Goal: Information Seeking & Learning: Learn about a topic

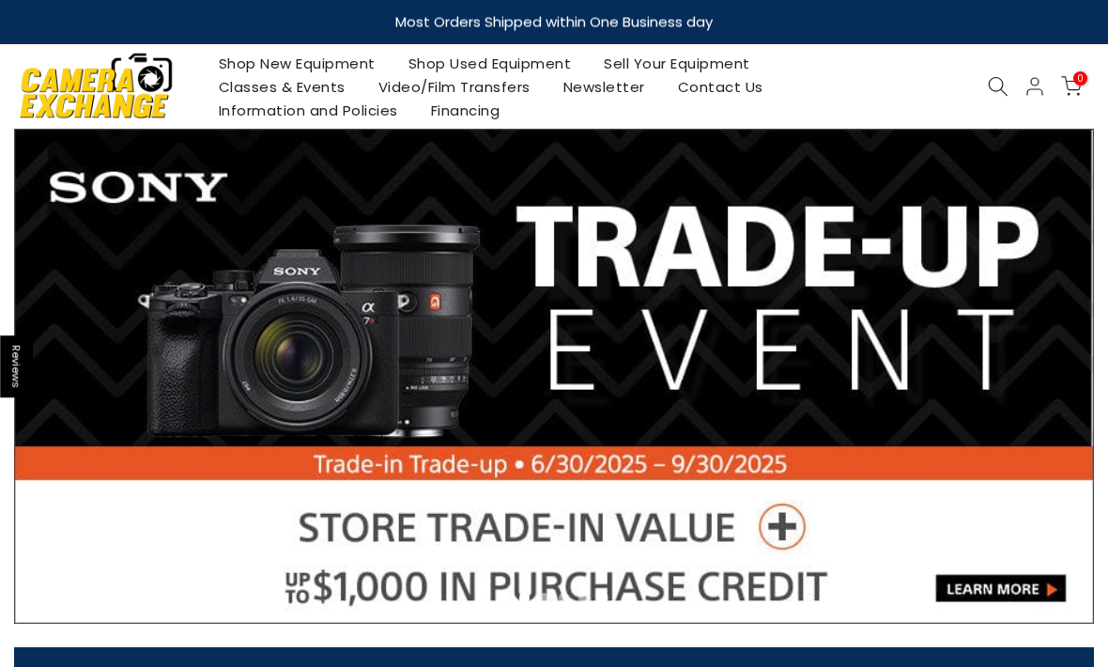
click at [506, 70] on link "Shop Used Equipment" at bounding box center [490, 63] width 196 height 23
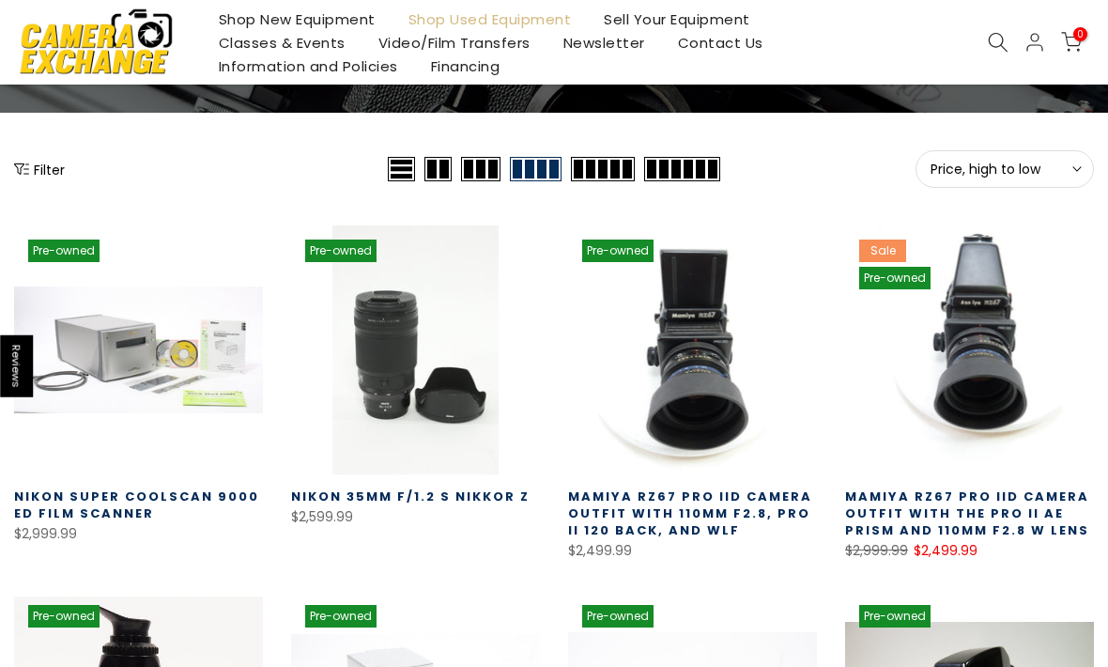
scroll to position [204, 0]
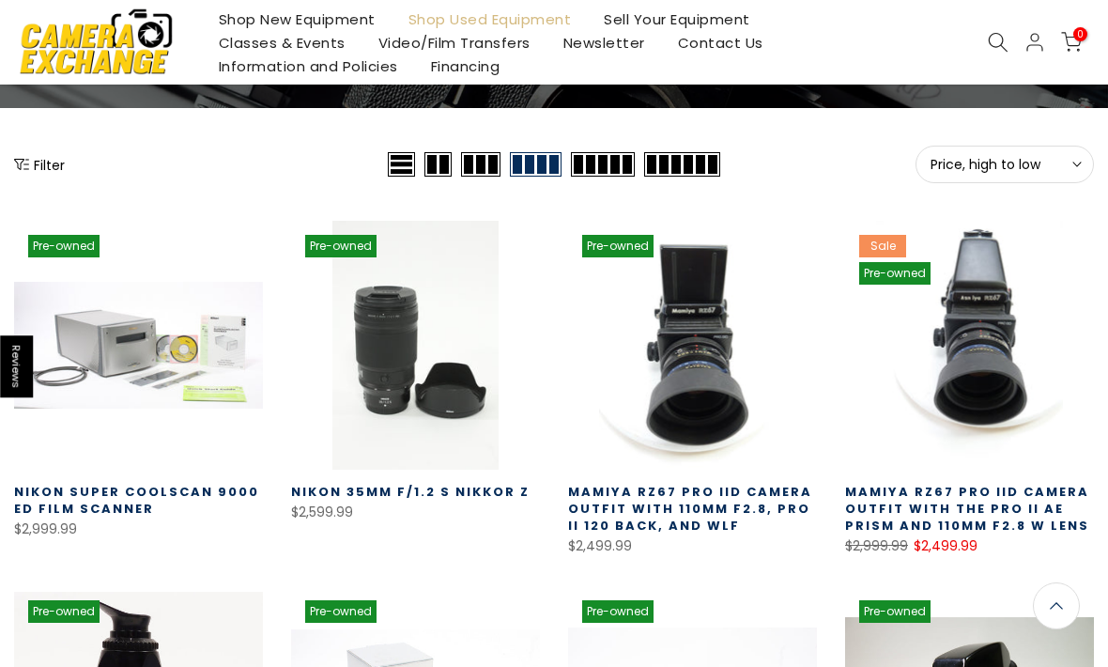
click at [42, 173] on button "Filter" at bounding box center [39, 164] width 51 height 19
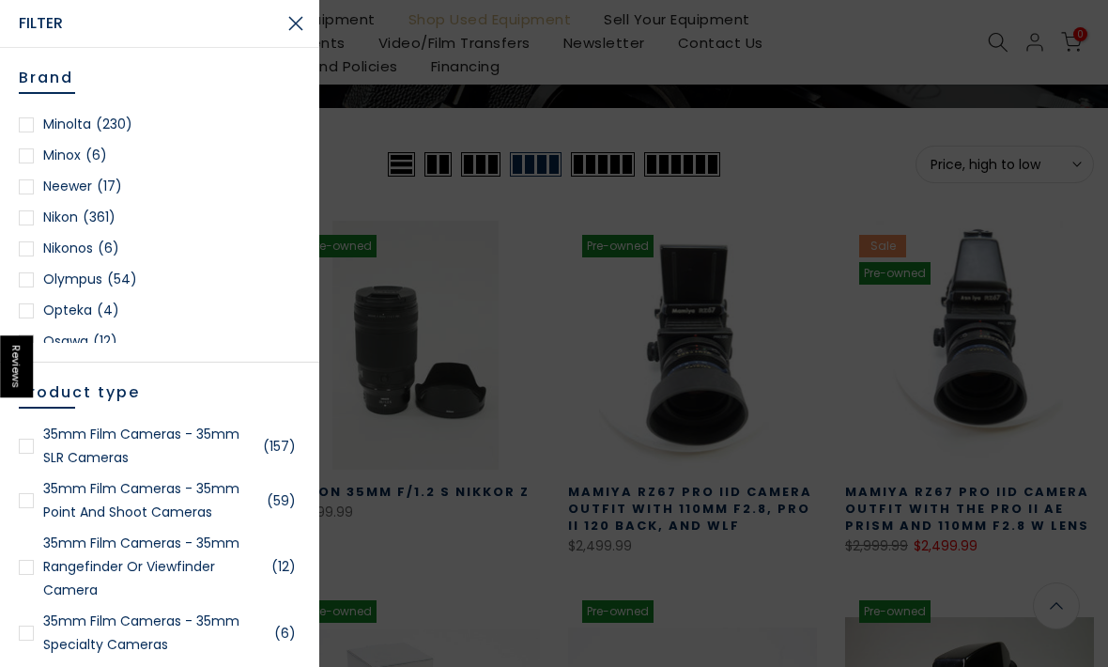
scroll to position [1570, 0]
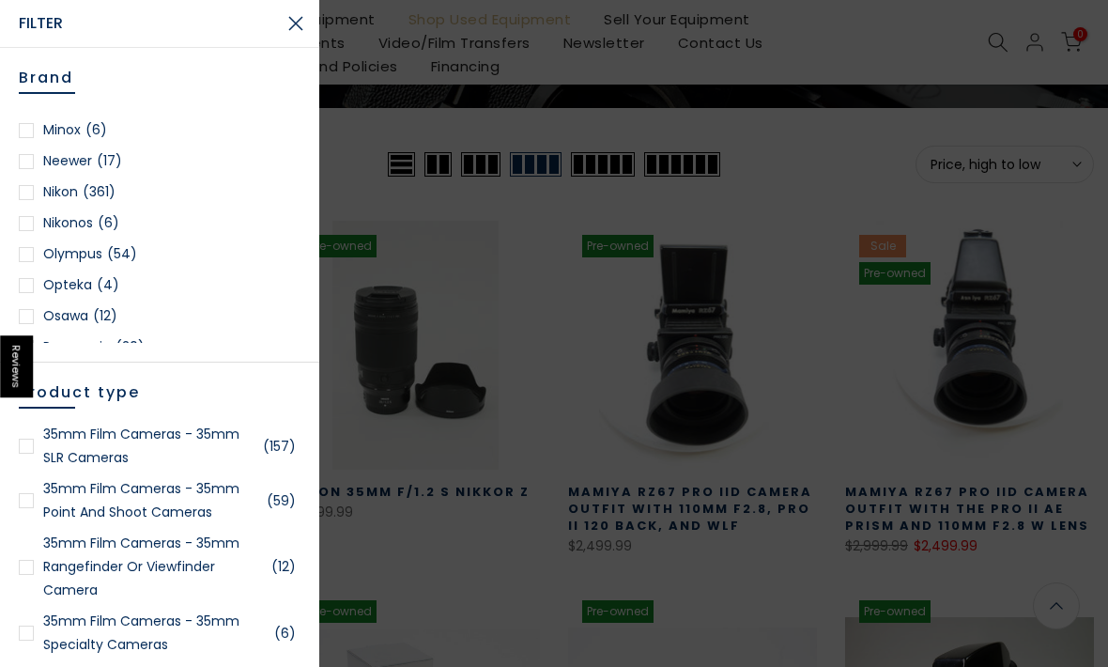
click at [23, 186] on div at bounding box center [26, 192] width 15 height 15
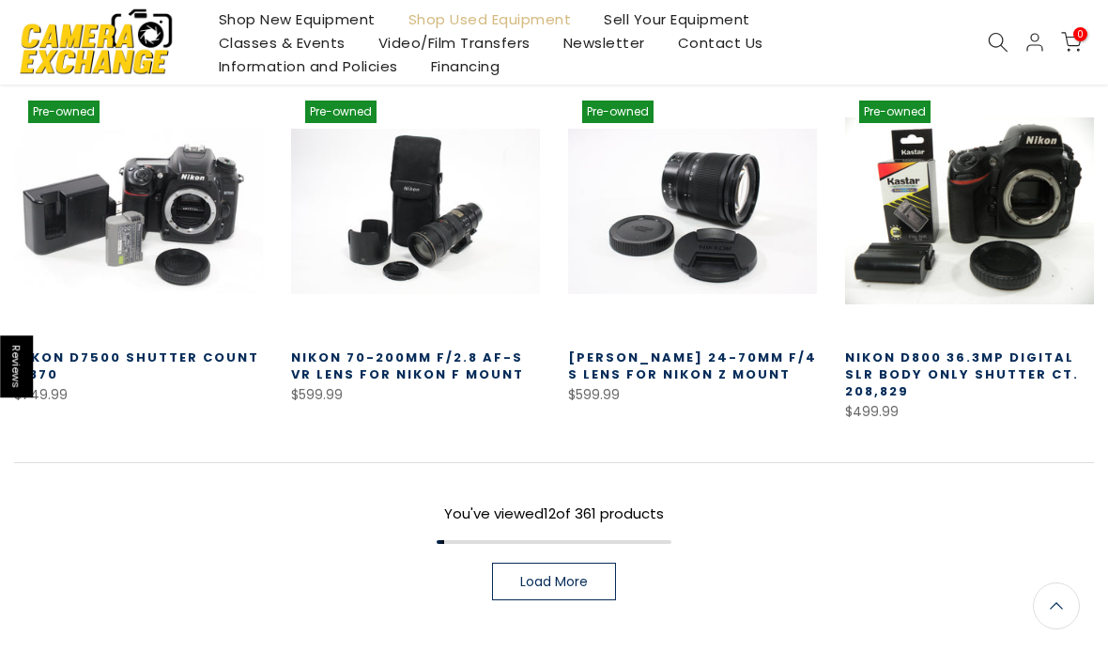
scroll to position [1142, 0]
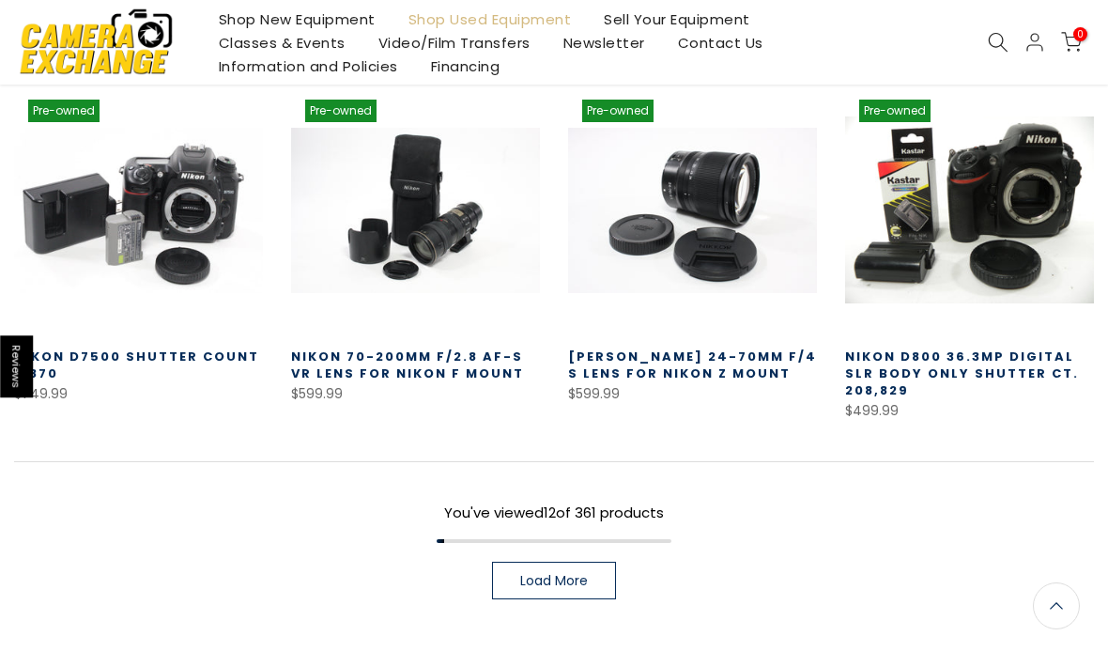
click at [568, 574] on span "Load More" at bounding box center [554, 580] width 68 height 13
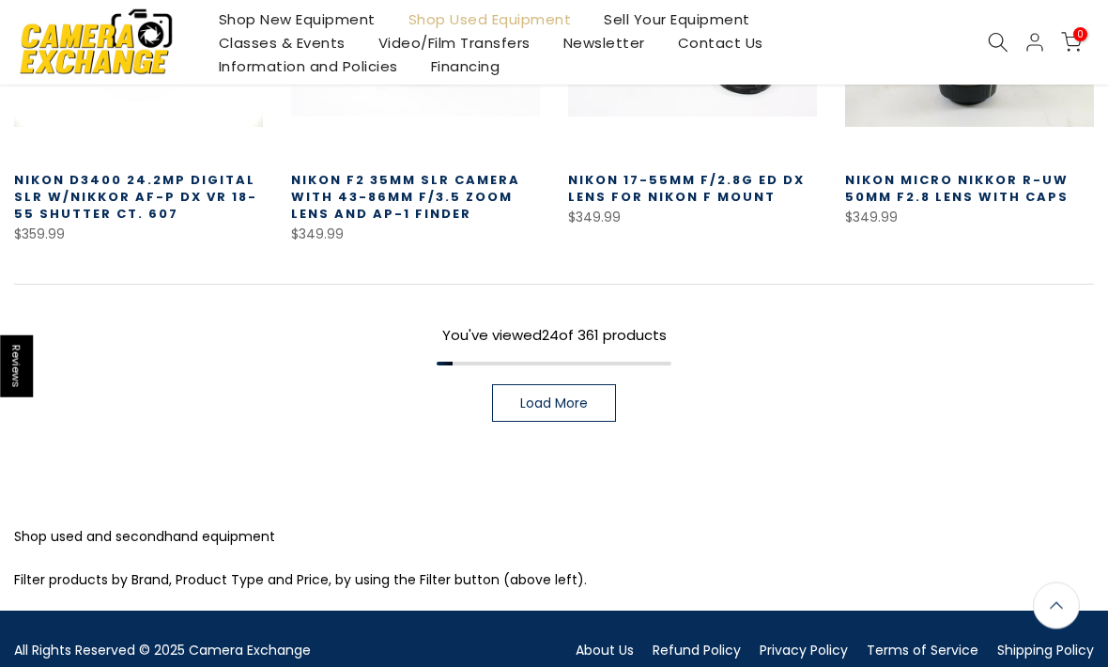
scroll to position [2416, 0]
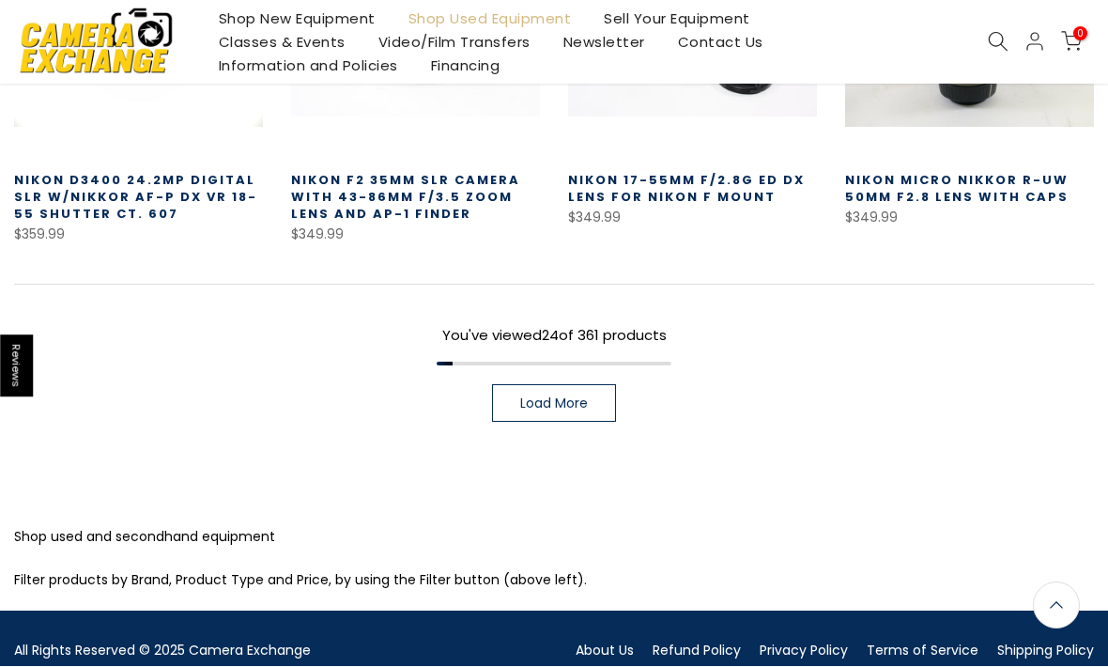
click at [540, 406] on span "Load More" at bounding box center [554, 403] width 68 height 13
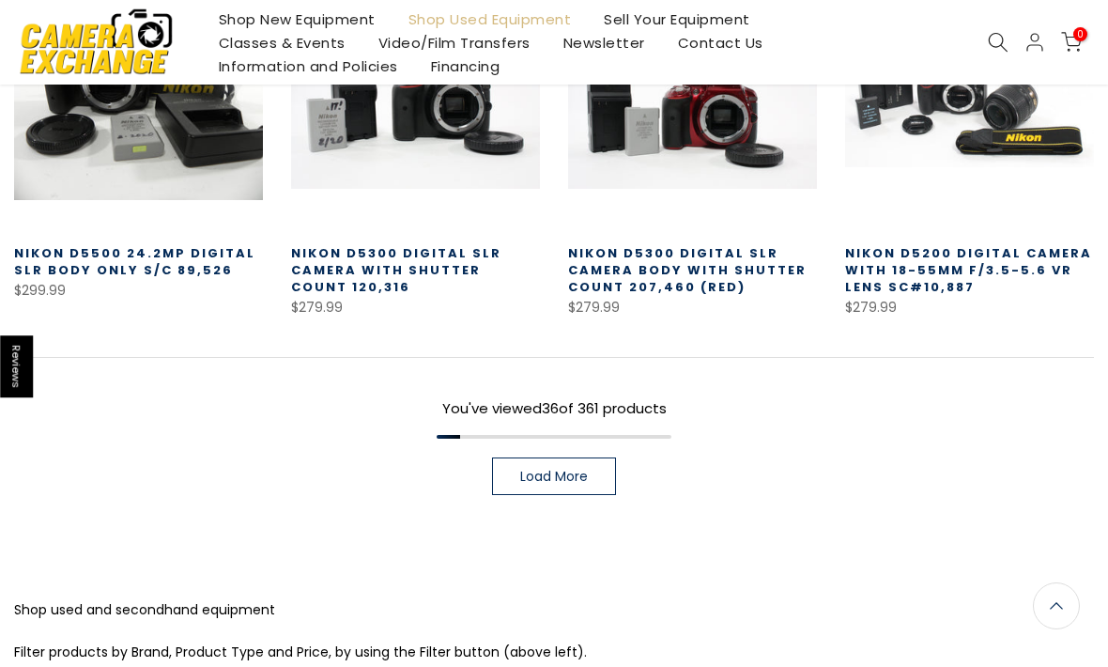
scroll to position [3461, 0]
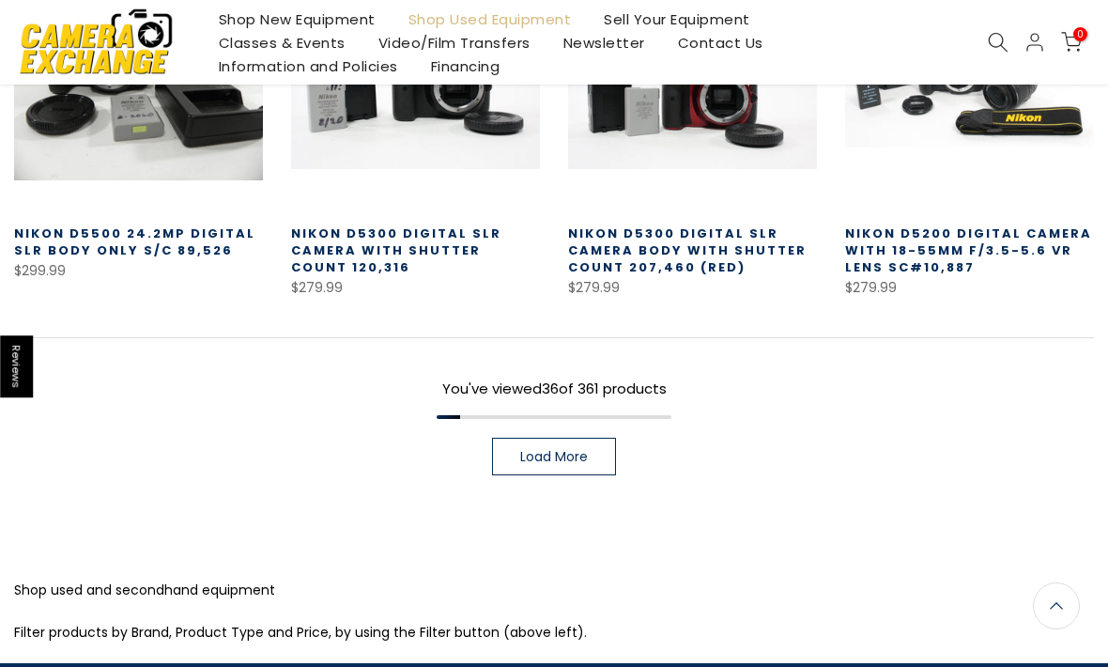
click at [565, 464] on link "Load More" at bounding box center [554, 457] width 124 height 38
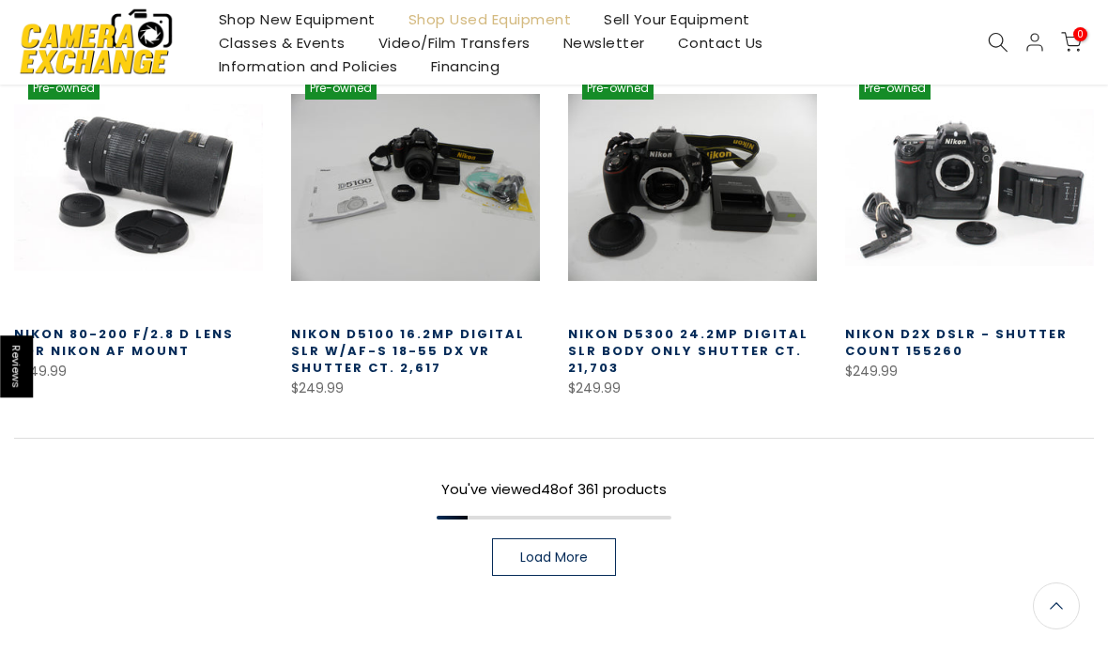
scroll to position [4469, 0]
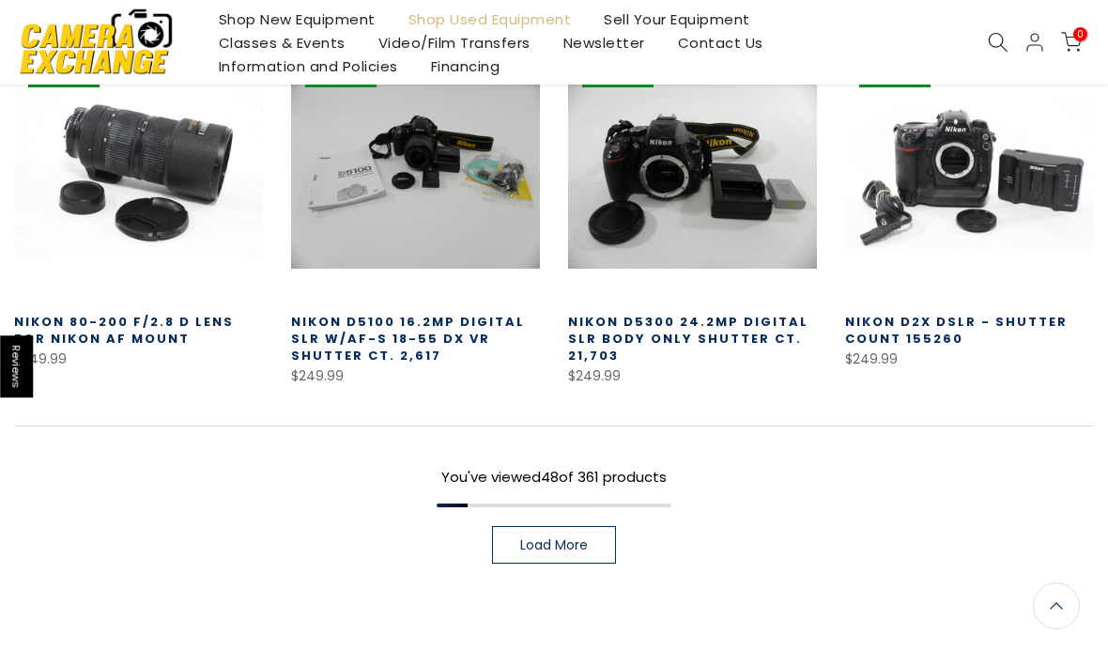
click at [567, 558] on link "Load More" at bounding box center [554, 545] width 124 height 38
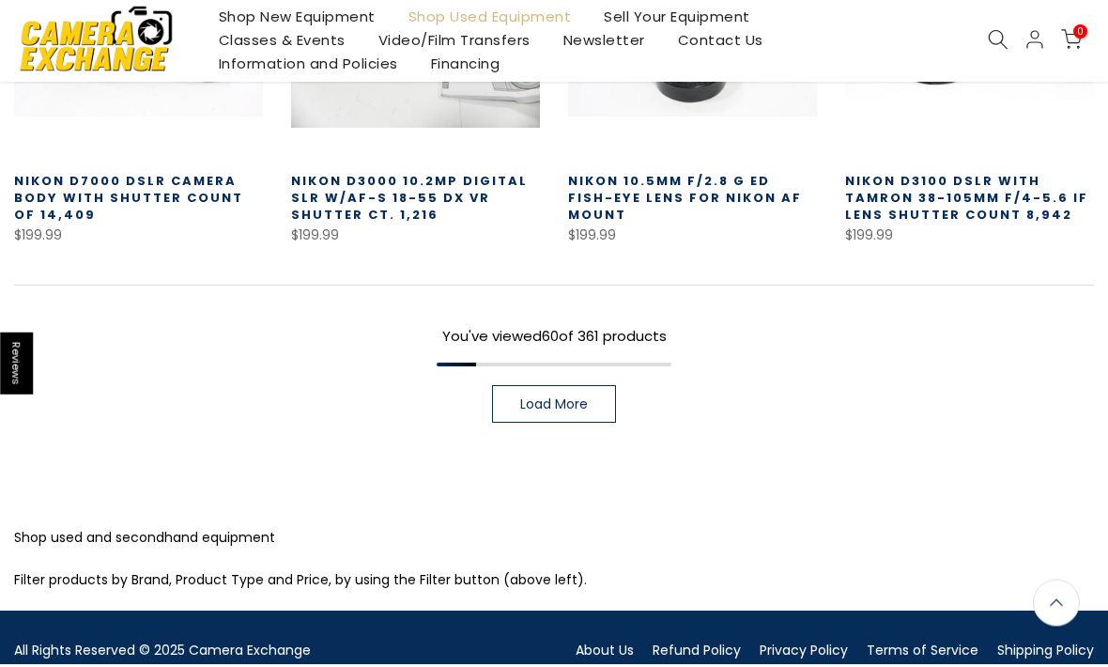
scroll to position [5704, 0]
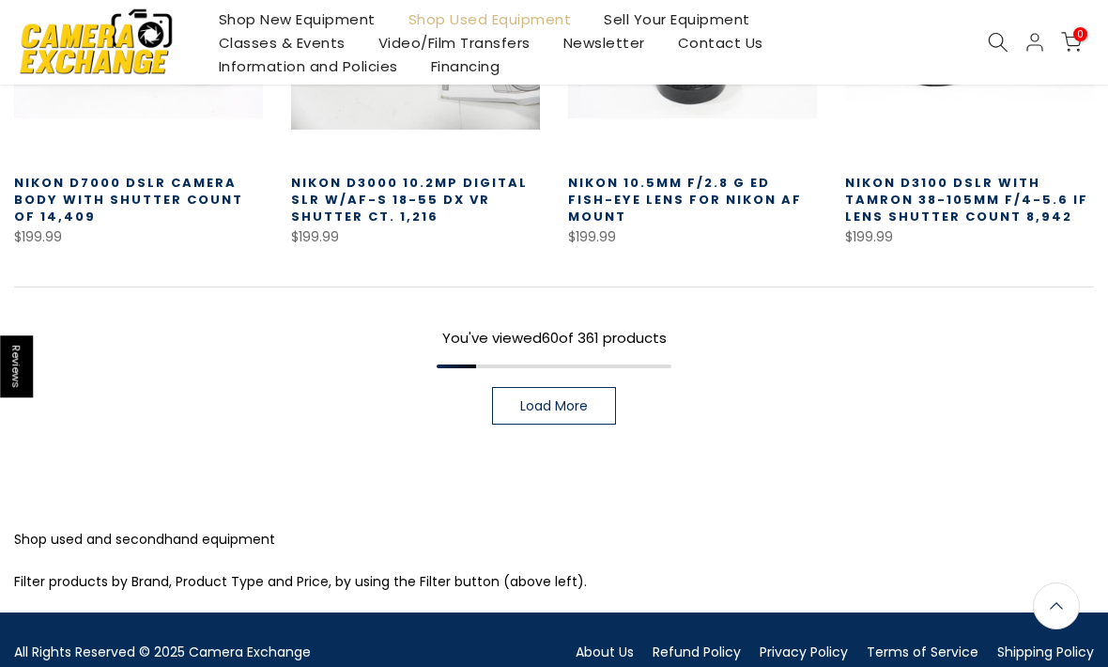
click at [553, 419] on link "Load More" at bounding box center [554, 406] width 124 height 38
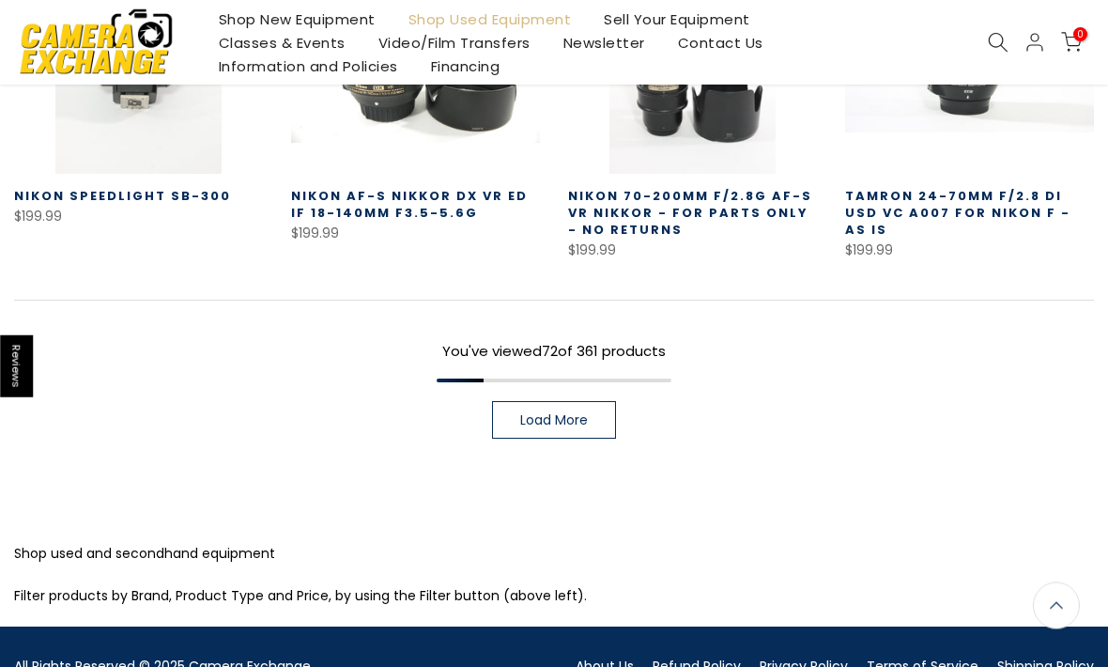
scroll to position [6804, 0]
click at [563, 428] on link "Load More" at bounding box center [554, 420] width 124 height 38
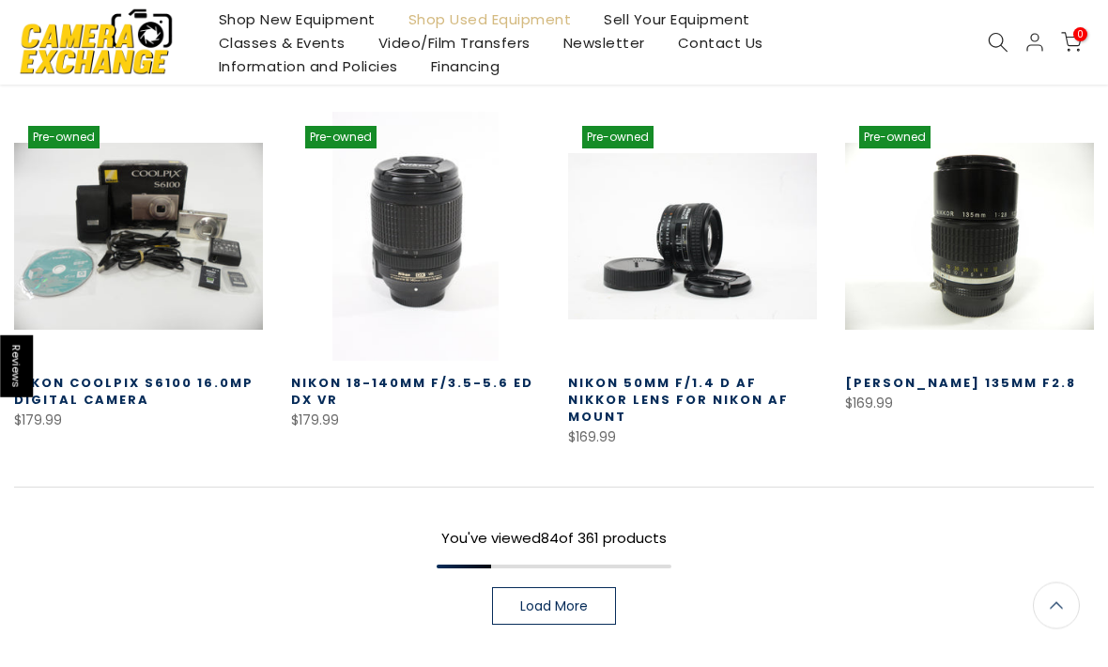
scroll to position [7729, 0]
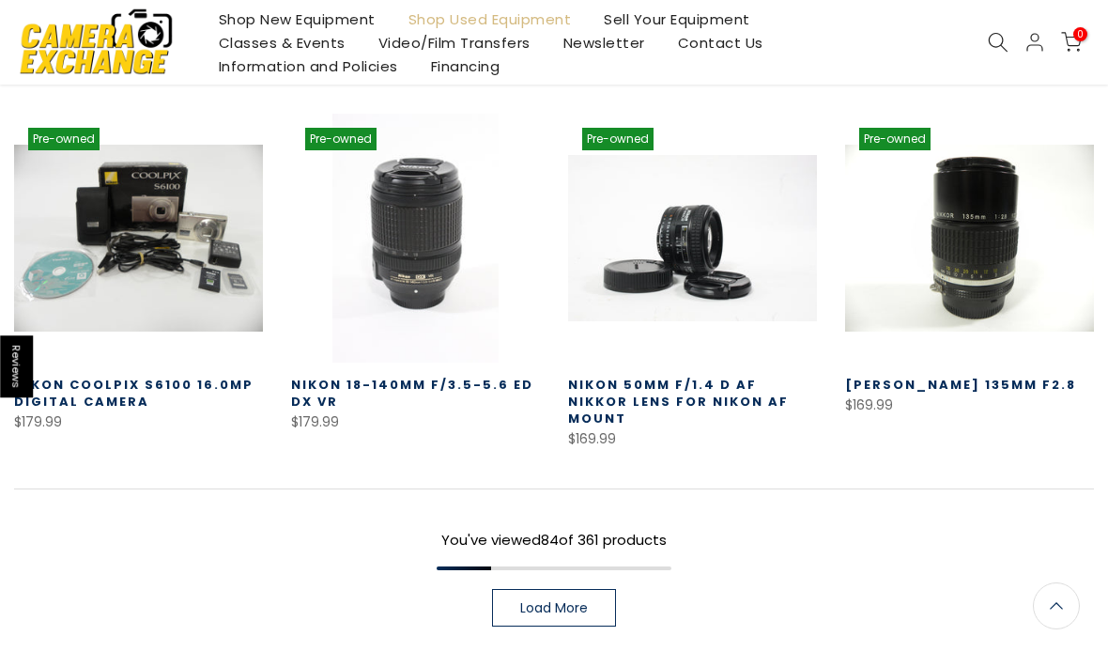
click at [594, 589] on link "Load More" at bounding box center [554, 608] width 124 height 38
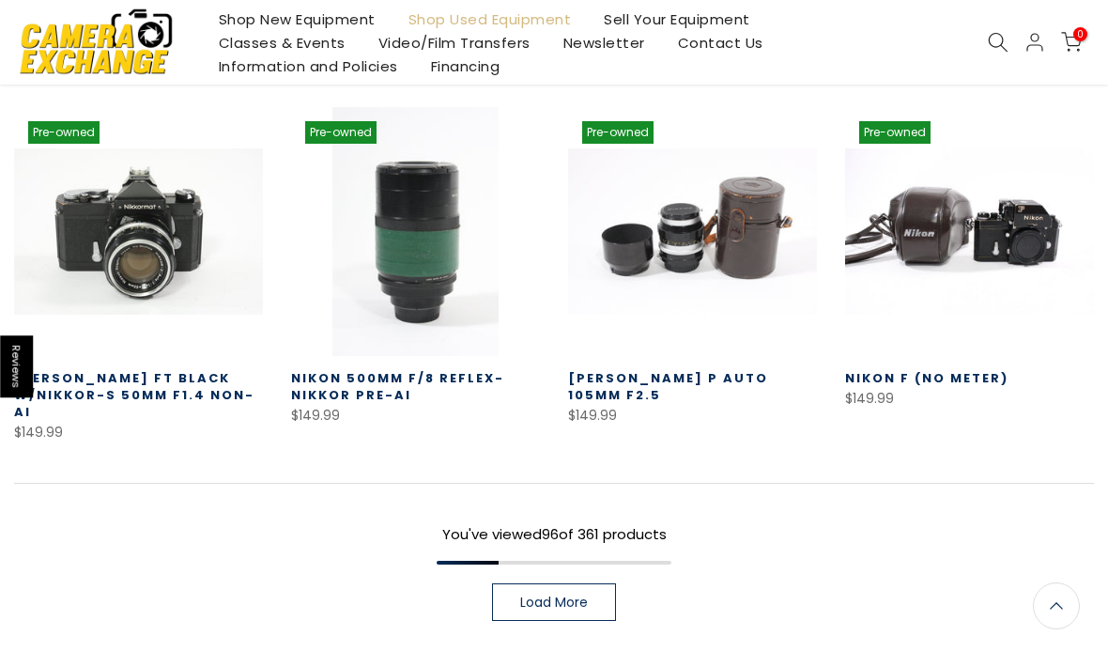
scroll to position [8868, 0]
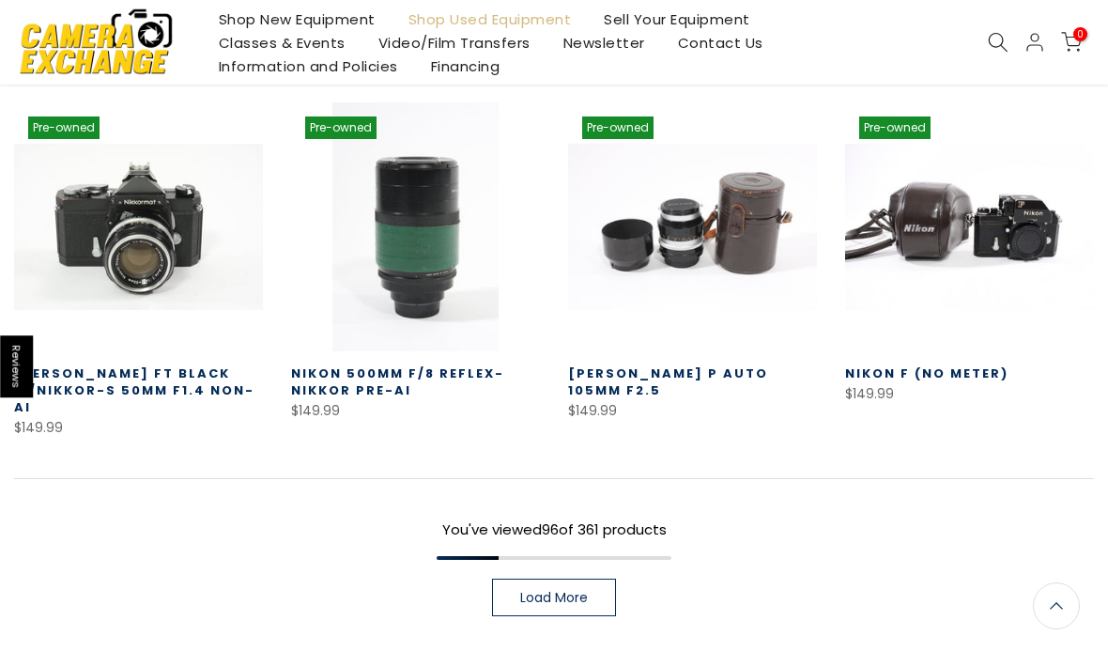
click at [578, 579] on link "Load More" at bounding box center [554, 598] width 124 height 38
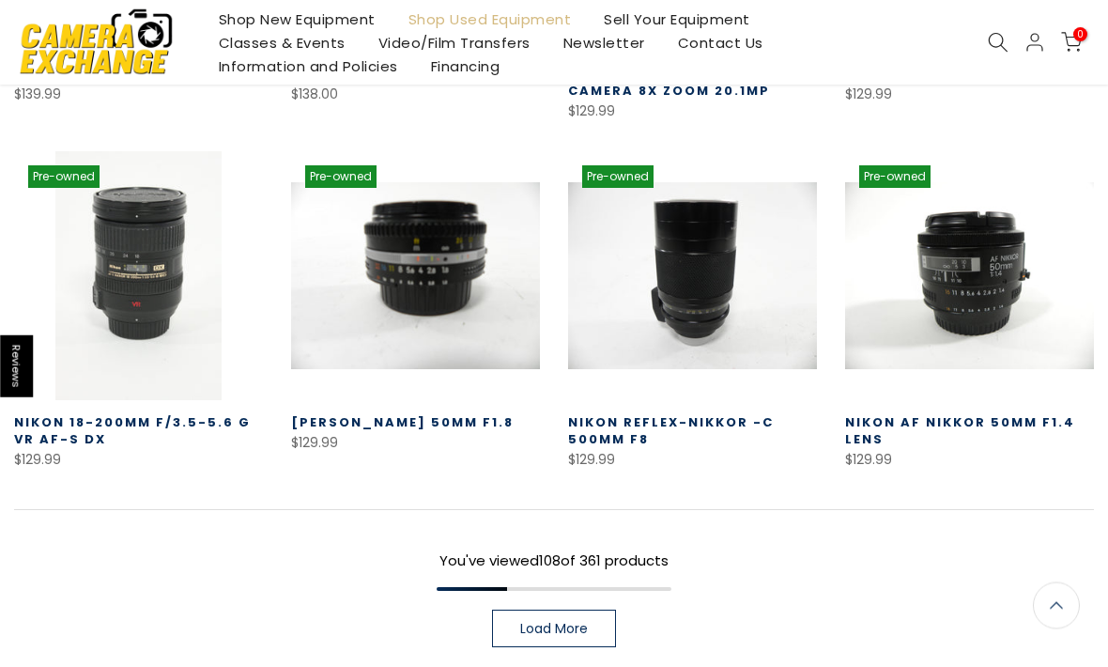
scroll to position [9918, 0]
click at [555, 622] on span "Load More" at bounding box center [554, 628] width 68 height 13
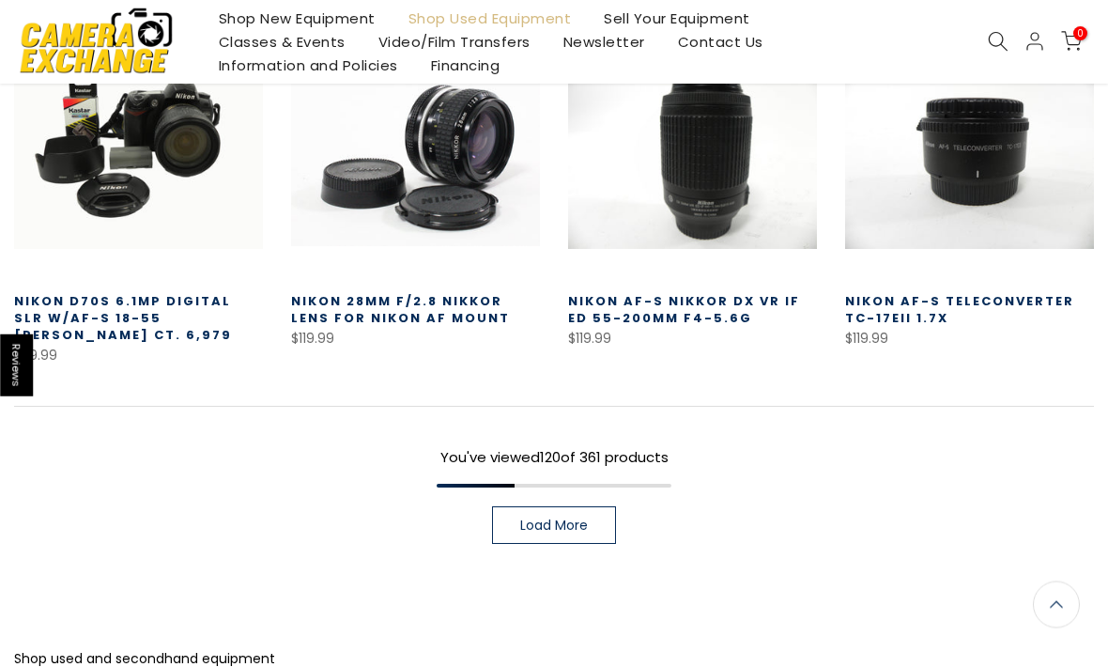
scroll to position [11117, 0]
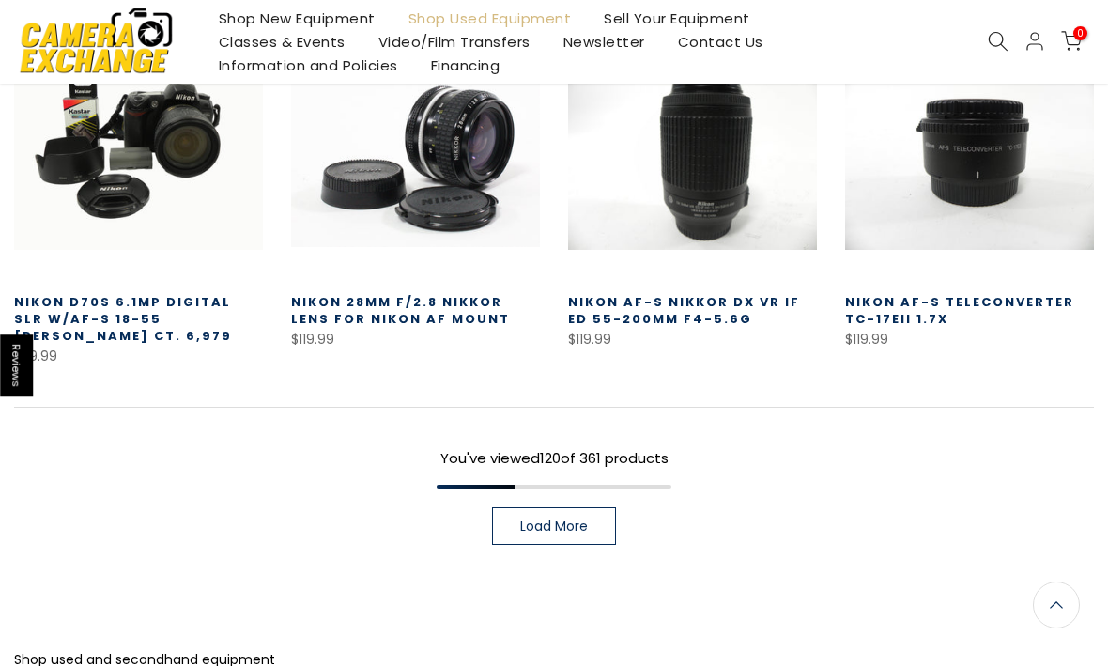
click at [572, 508] on link "Load More" at bounding box center [554, 527] width 124 height 38
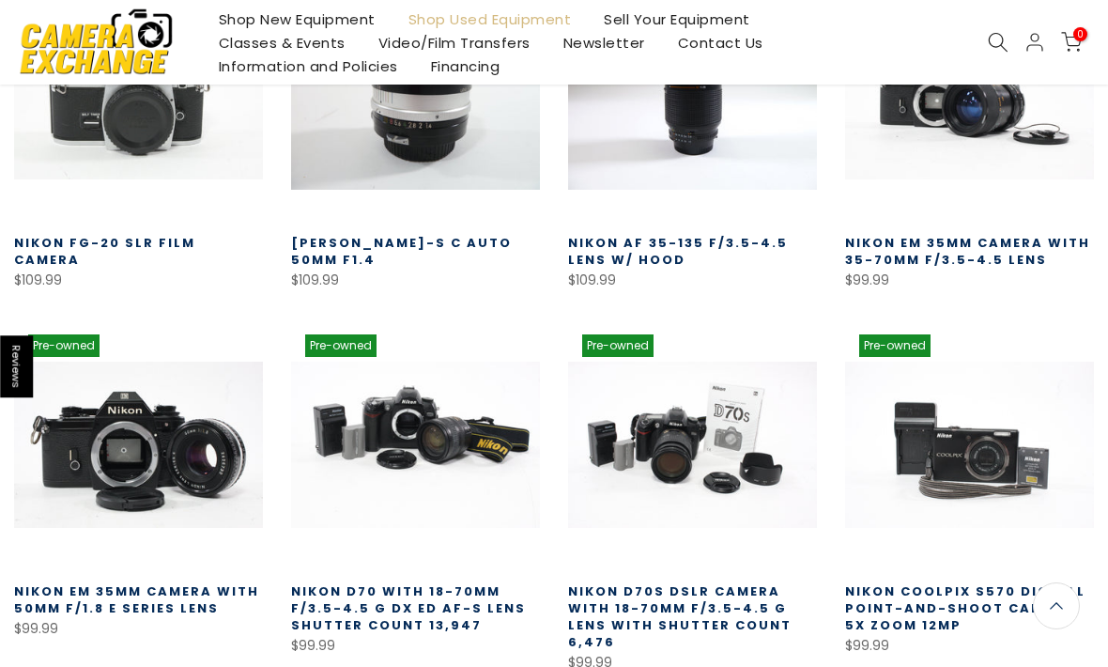
scroll to position [11908, 0]
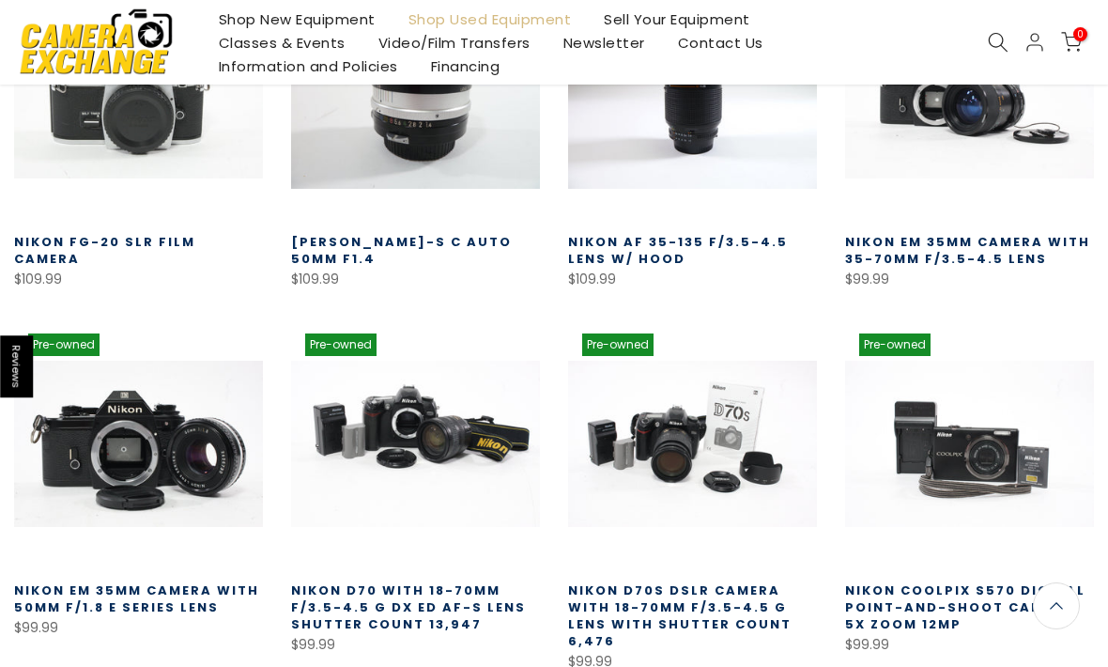
click at [517, 19] on link "Shop Used Equipment" at bounding box center [490, 19] width 196 height 23
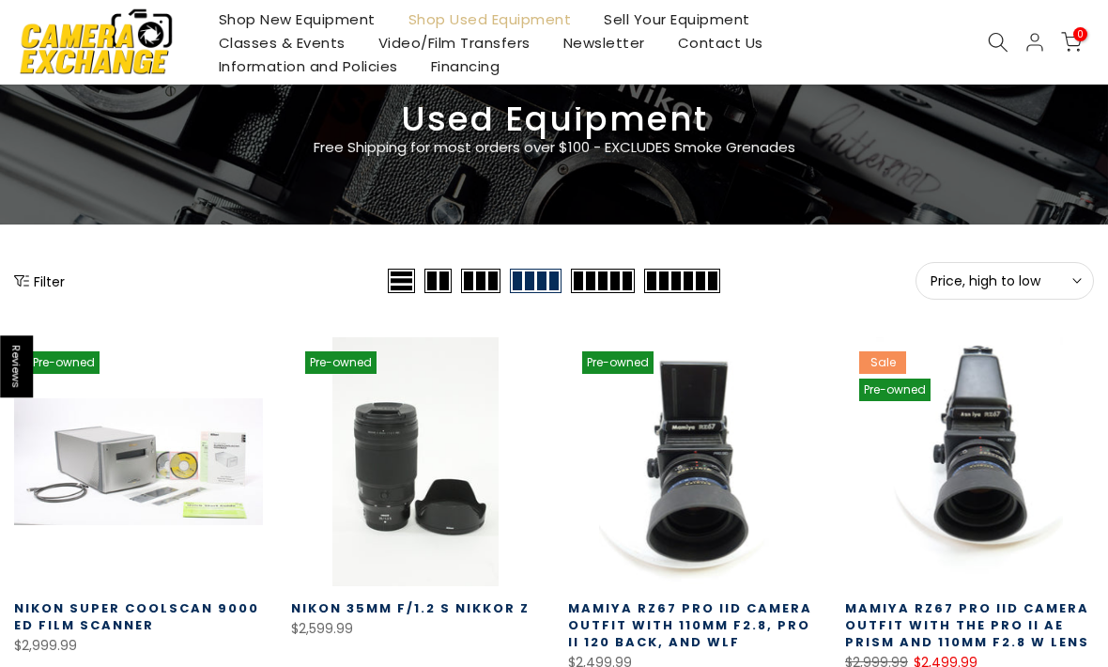
scroll to position [89, 0]
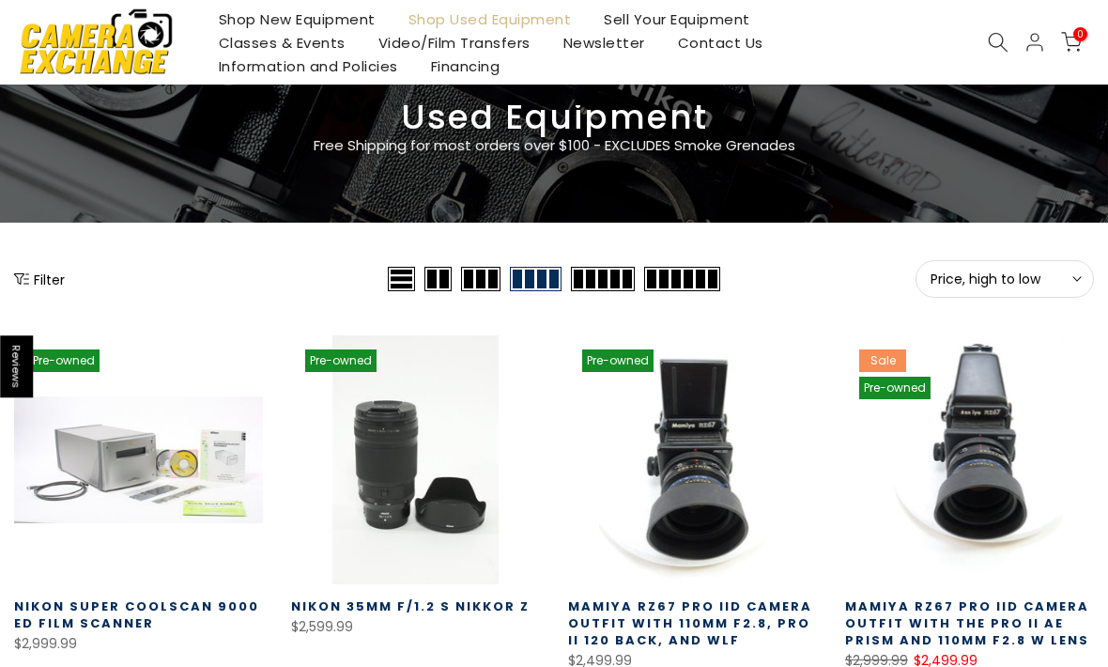
click at [53, 270] on button "Filter" at bounding box center [39, 279] width 51 height 19
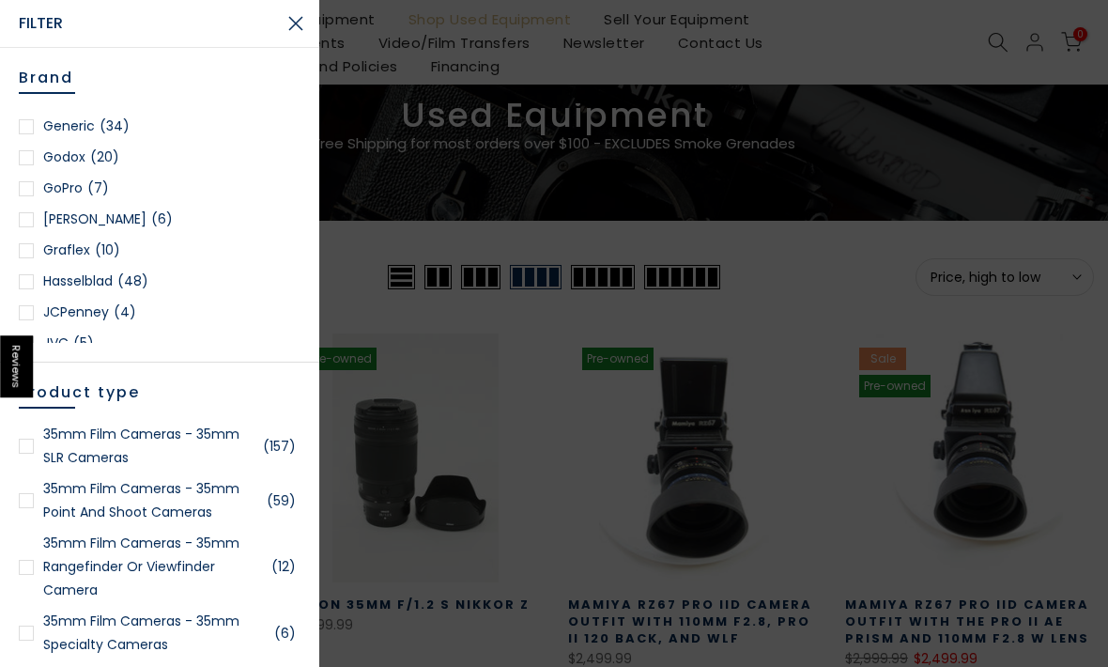
scroll to position [950, 0]
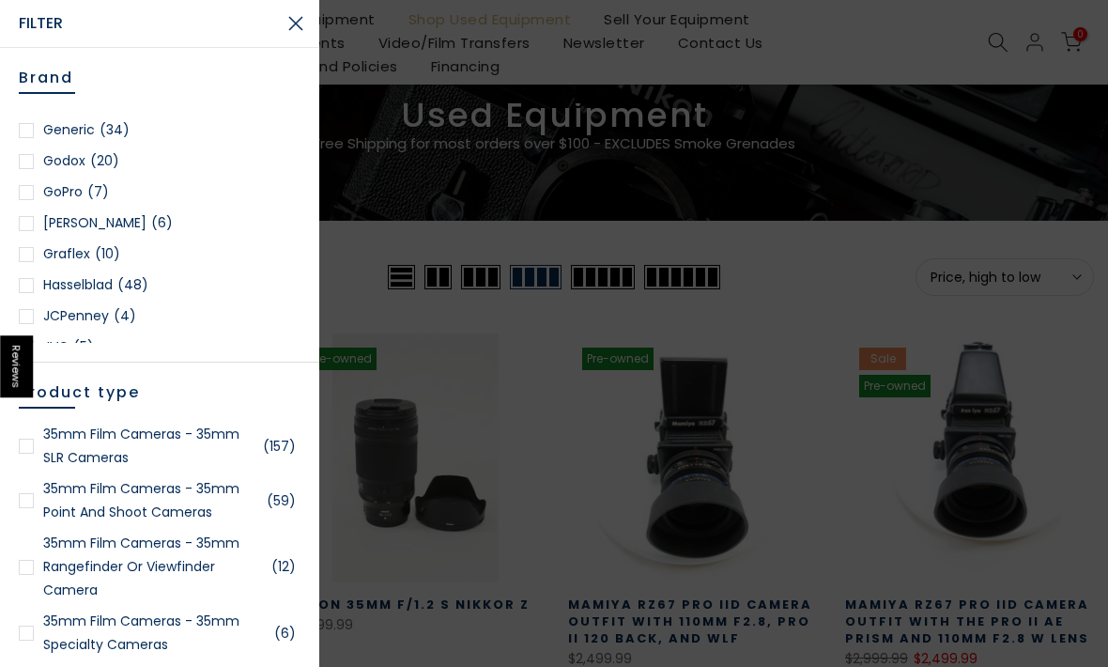
click at [34, 194] on link "GoPro (7)" at bounding box center [160, 191] width 282 height 23
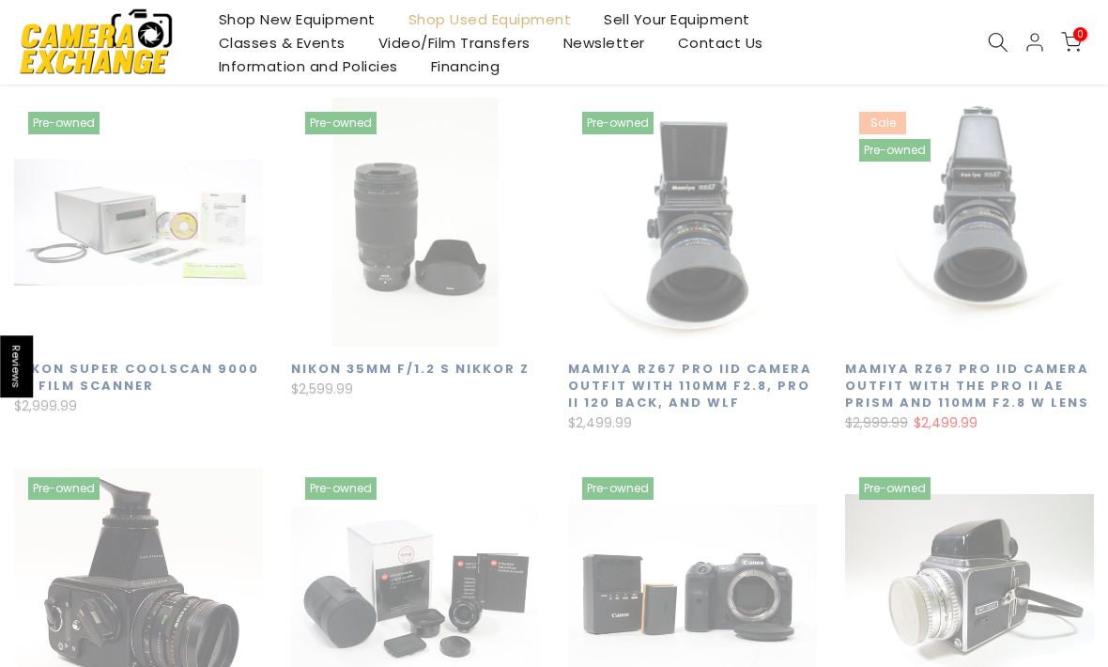
scroll to position [329, 0]
